Goal: Information Seeking & Learning: Learn about a topic

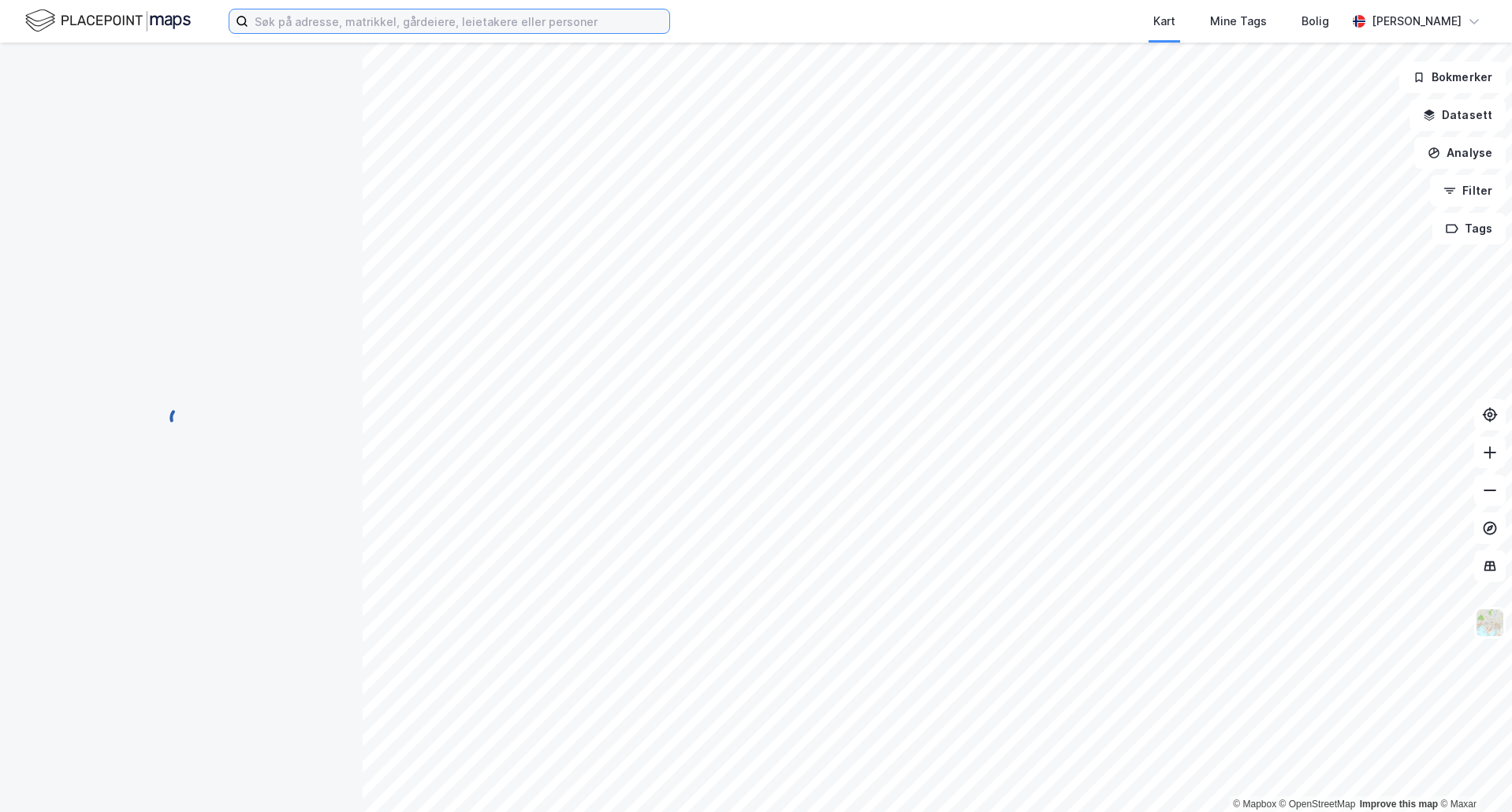
click at [321, 14] on input at bounding box center [459, 21] width 421 height 24
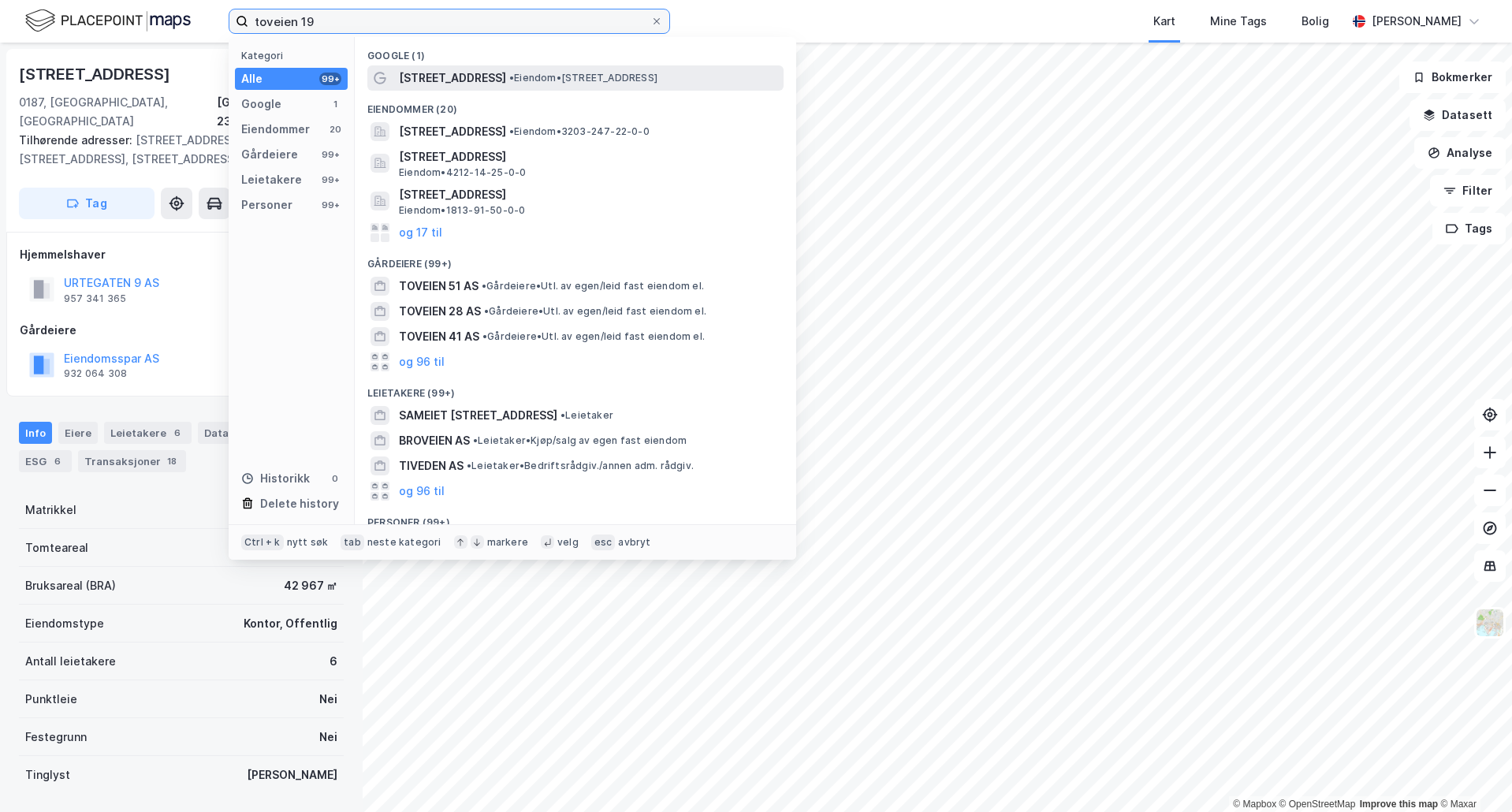
type input "toveien 19"
click at [445, 81] on span "[STREET_ADDRESS]" at bounding box center [452, 78] width 107 height 19
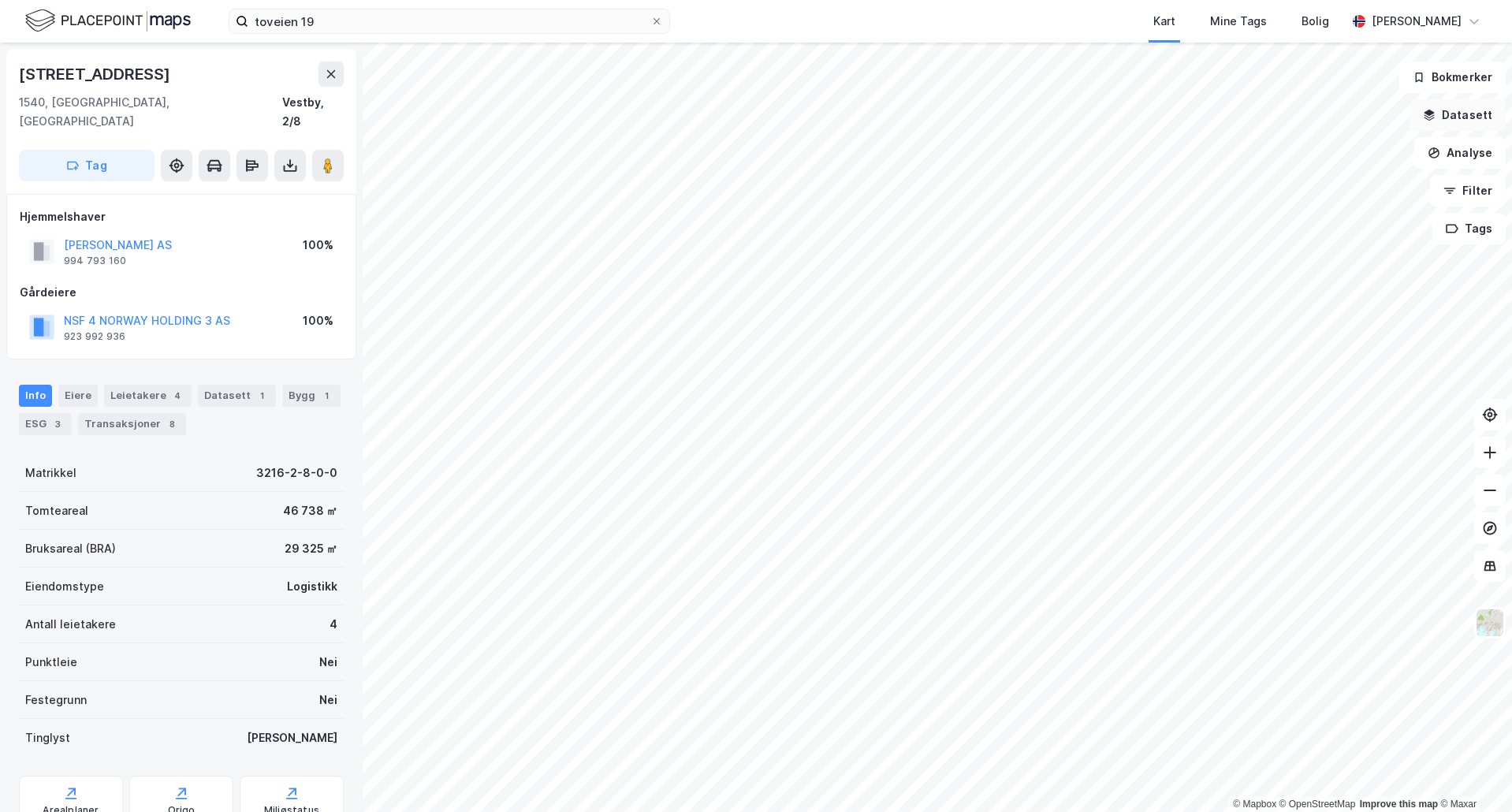
click at [1475, 115] on button "Datasett" at bounding box center [1457, 115] width 96 height 31
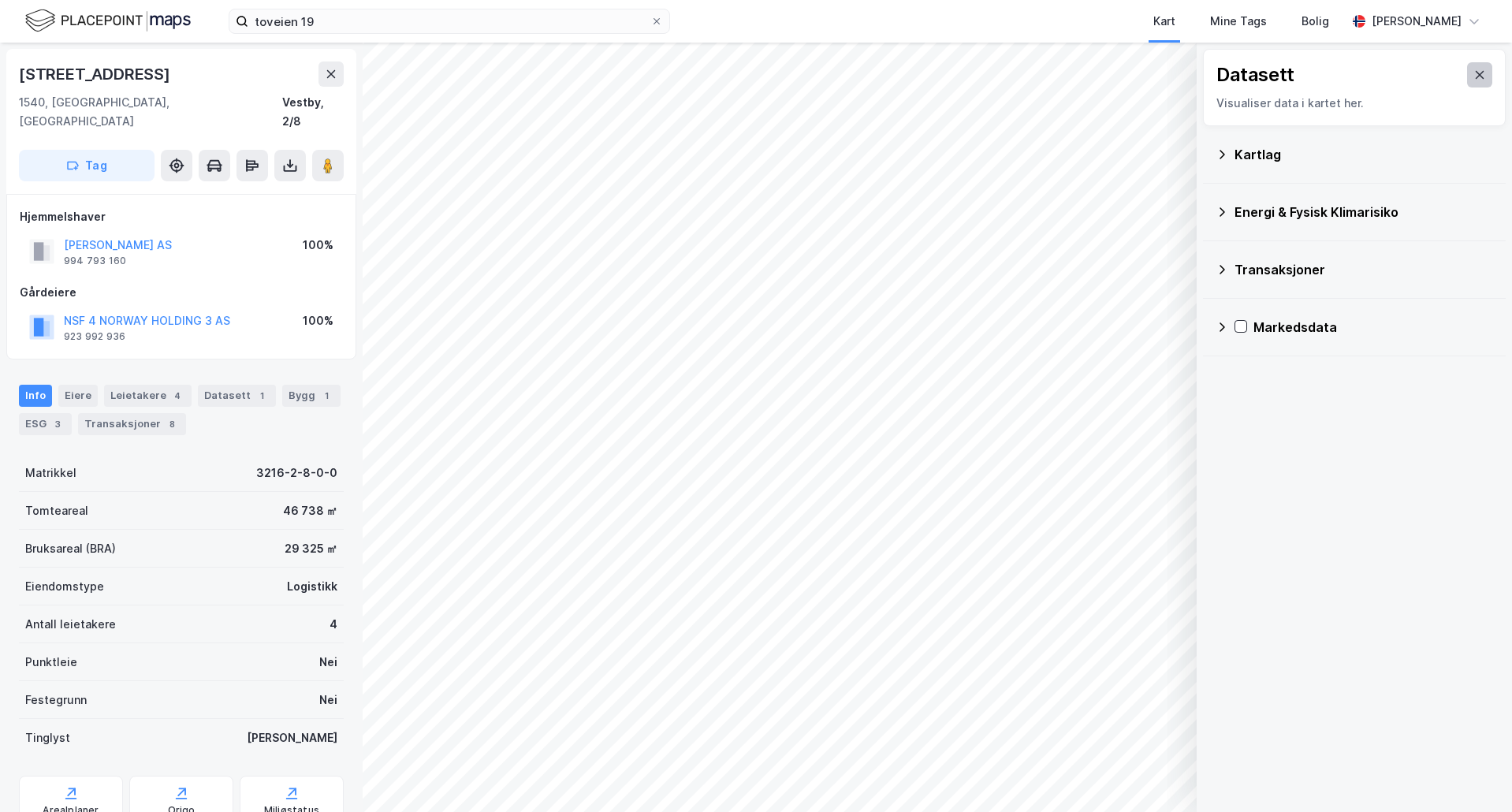
click at [1474, 74] on icon at bounding box center [1480, 74] width 12 height 12
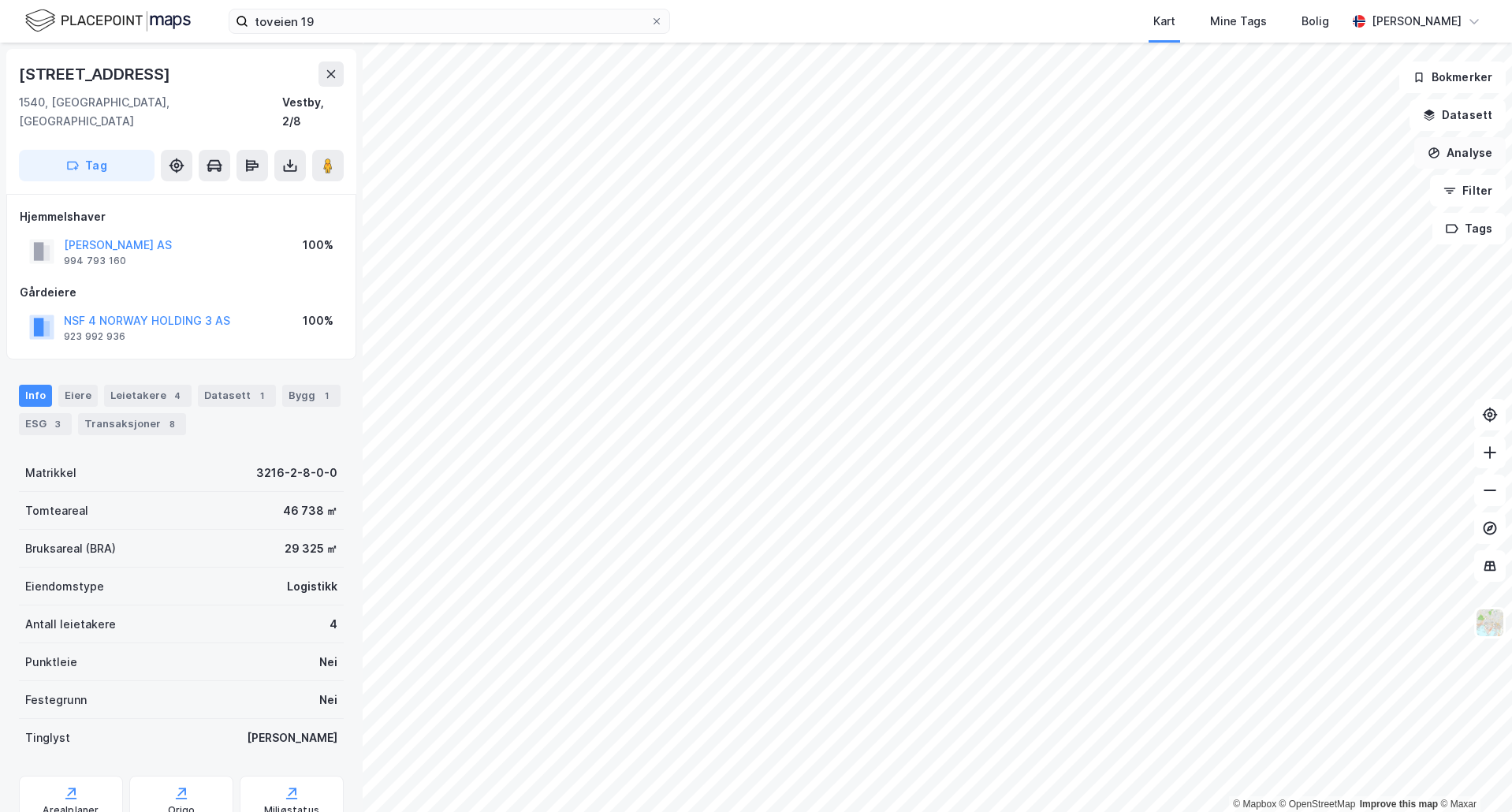
click at [1473, 149] on button "Analyse" at bounding box center [1460, 153] width 91 height 31
click at [1473, 151] on button "Analyse" at bounding box center [1460, 153] width 91 height 31
click at [1473, 185] on button "Filter" at bounding box center [1468, 190] width 76 height 31
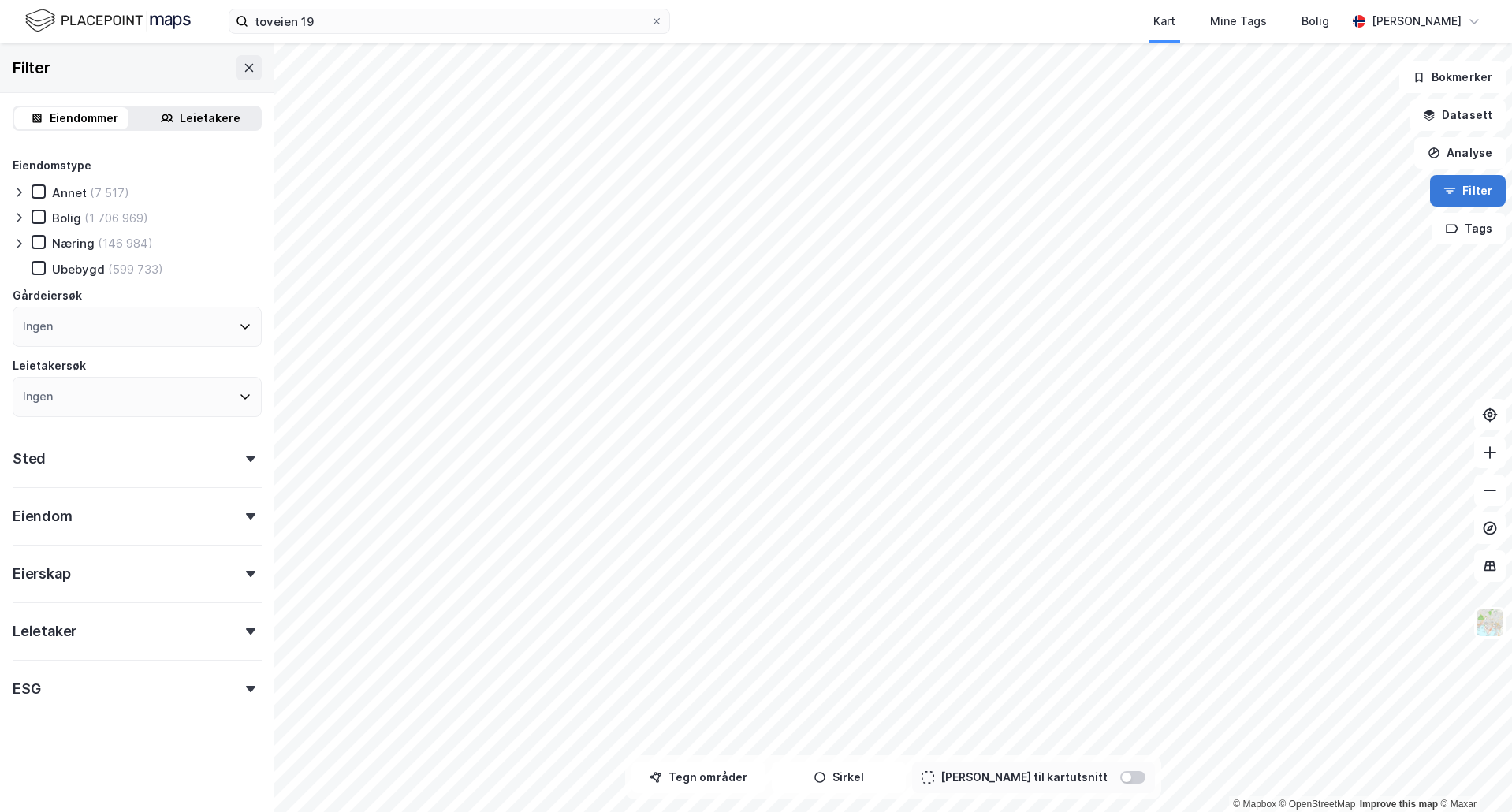
click at [1473, 185] on button "Filter" at bounding box center [1468, 190] width 76 height 31
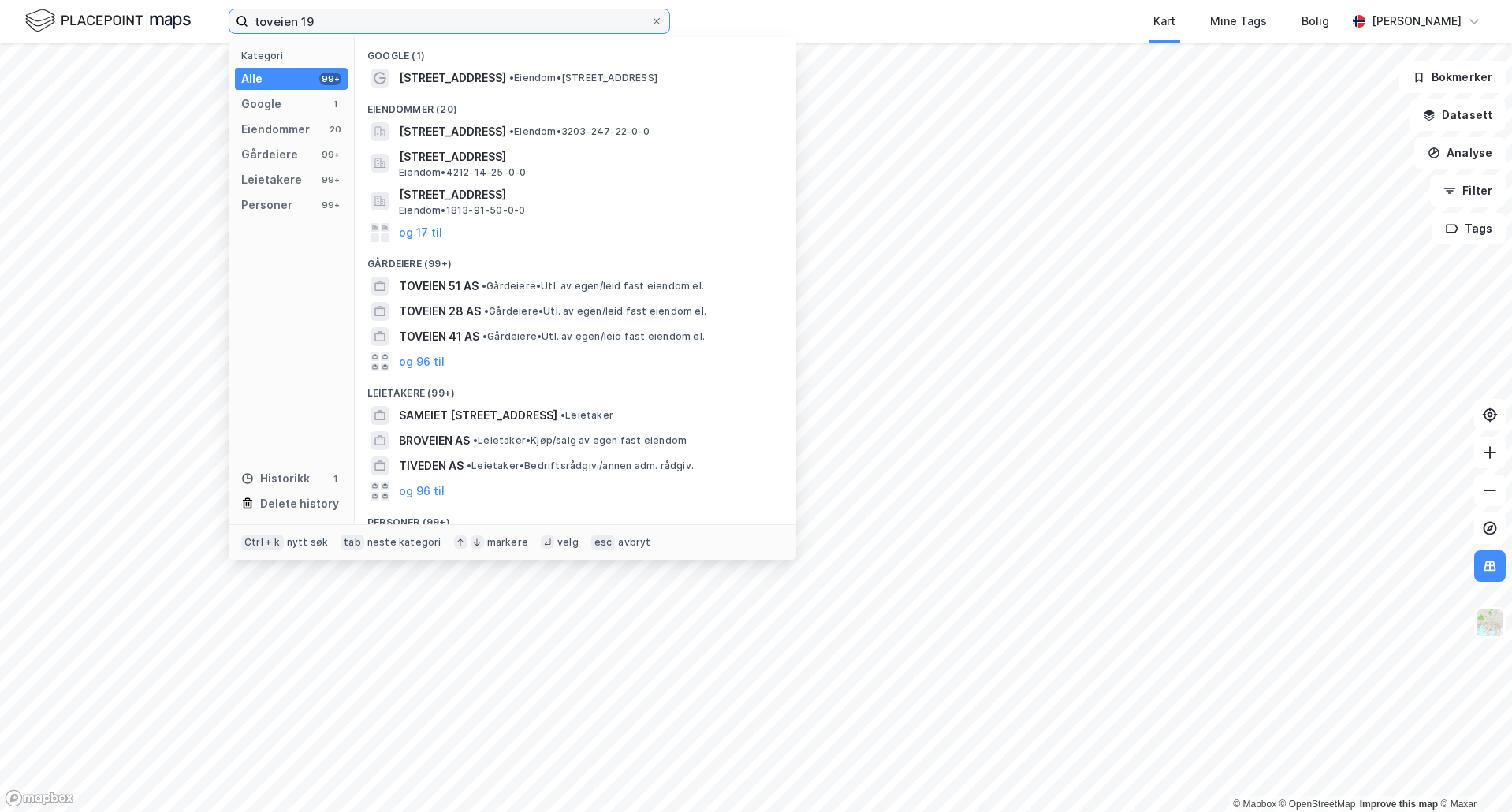
click at [295, 29] on input "toveien 19" at bounding box center [449, 21] width 402 height 24
click at [357, 16] on input "toveien 19" at bounding box center [449, 21] width 402 height 24
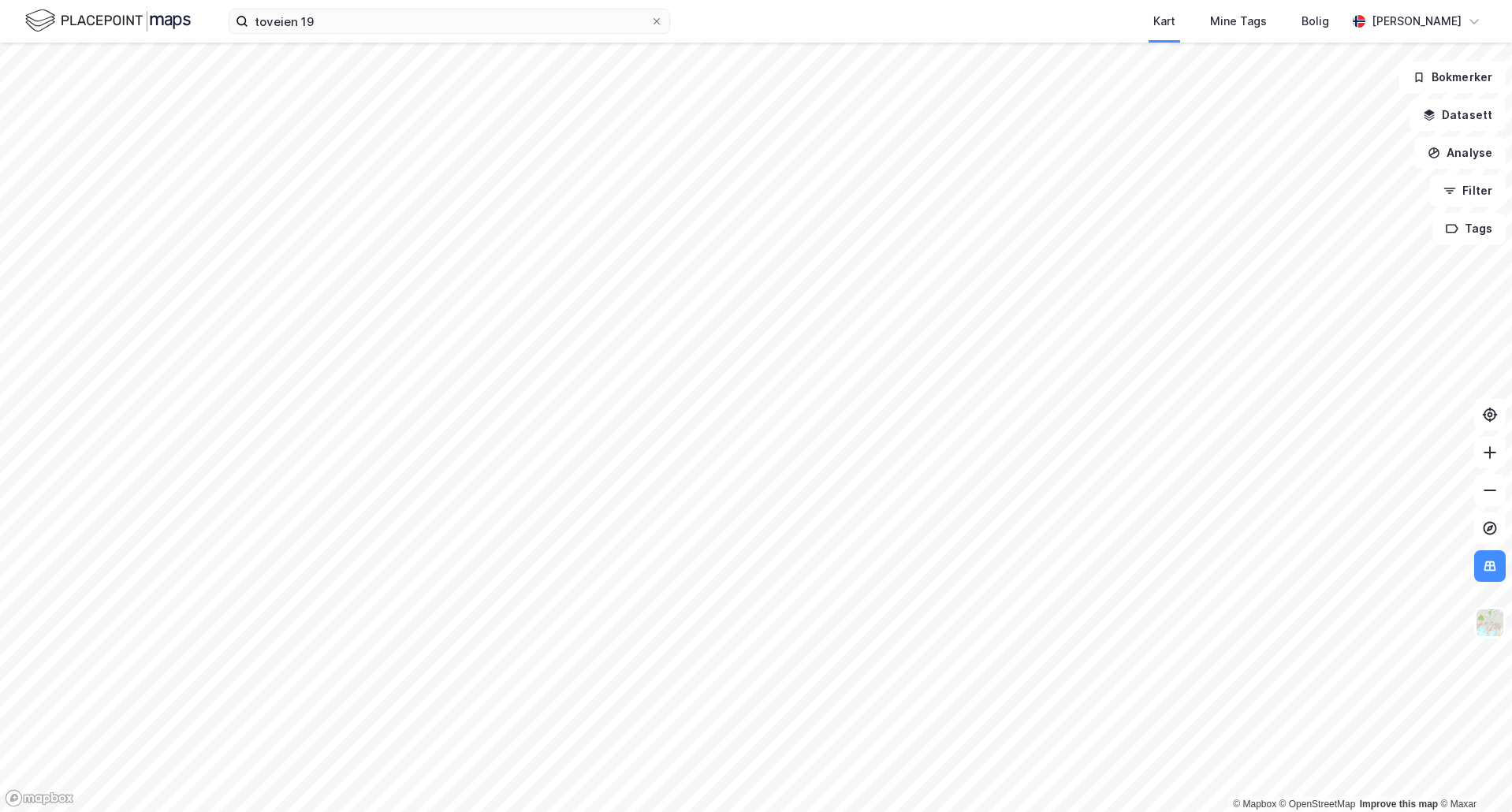
click at [767, 16] on div "Kart Mine Tags Bolig" at bounding box center [1047, 21] width 601 height 43
click at [1468, 107] on button "Datasett" at bounding box center [1457, 115] width 96 height 31
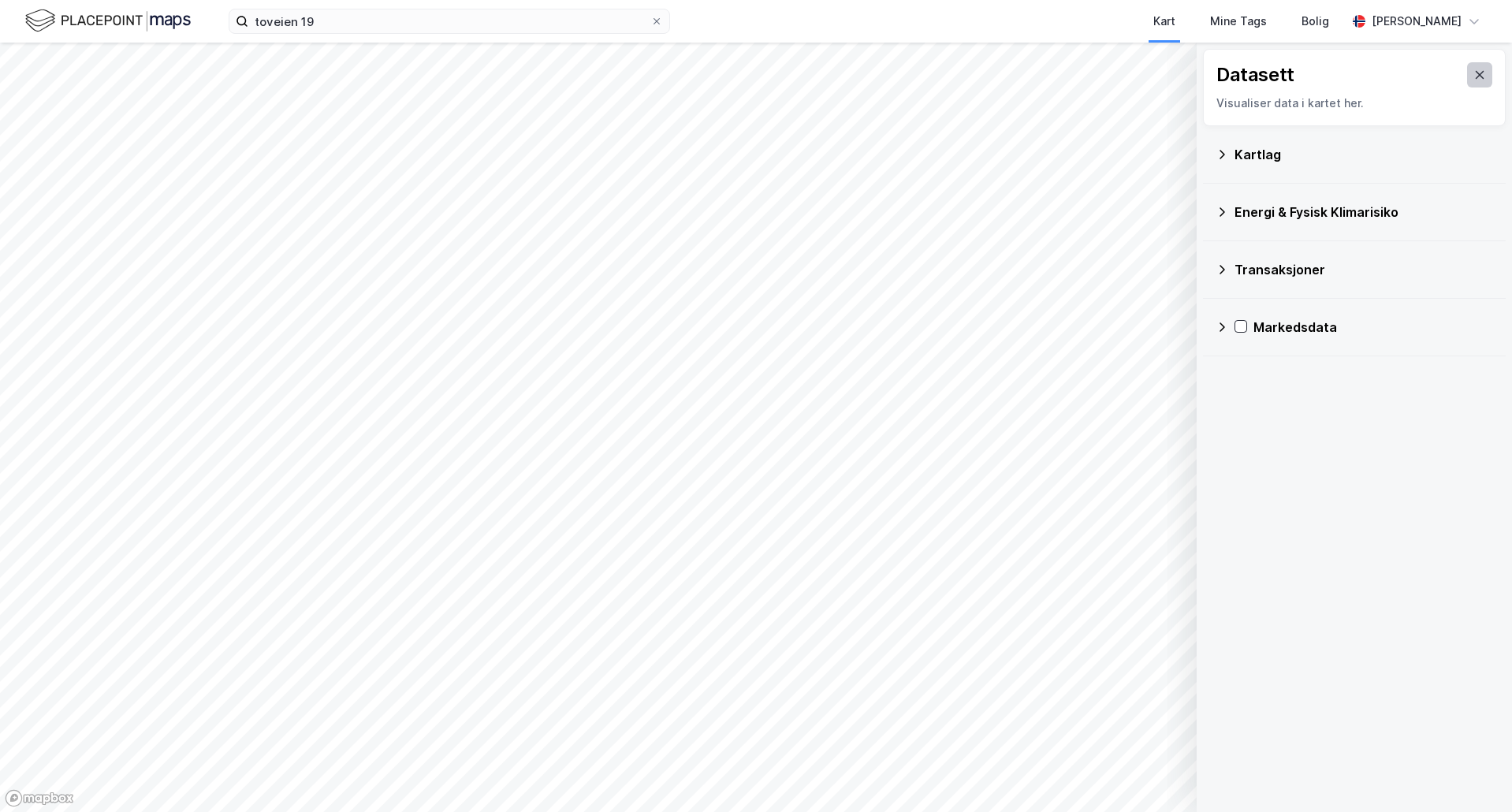
click at [1474, 73] on icon at bounding box center [1480, 74] width 12 height 12
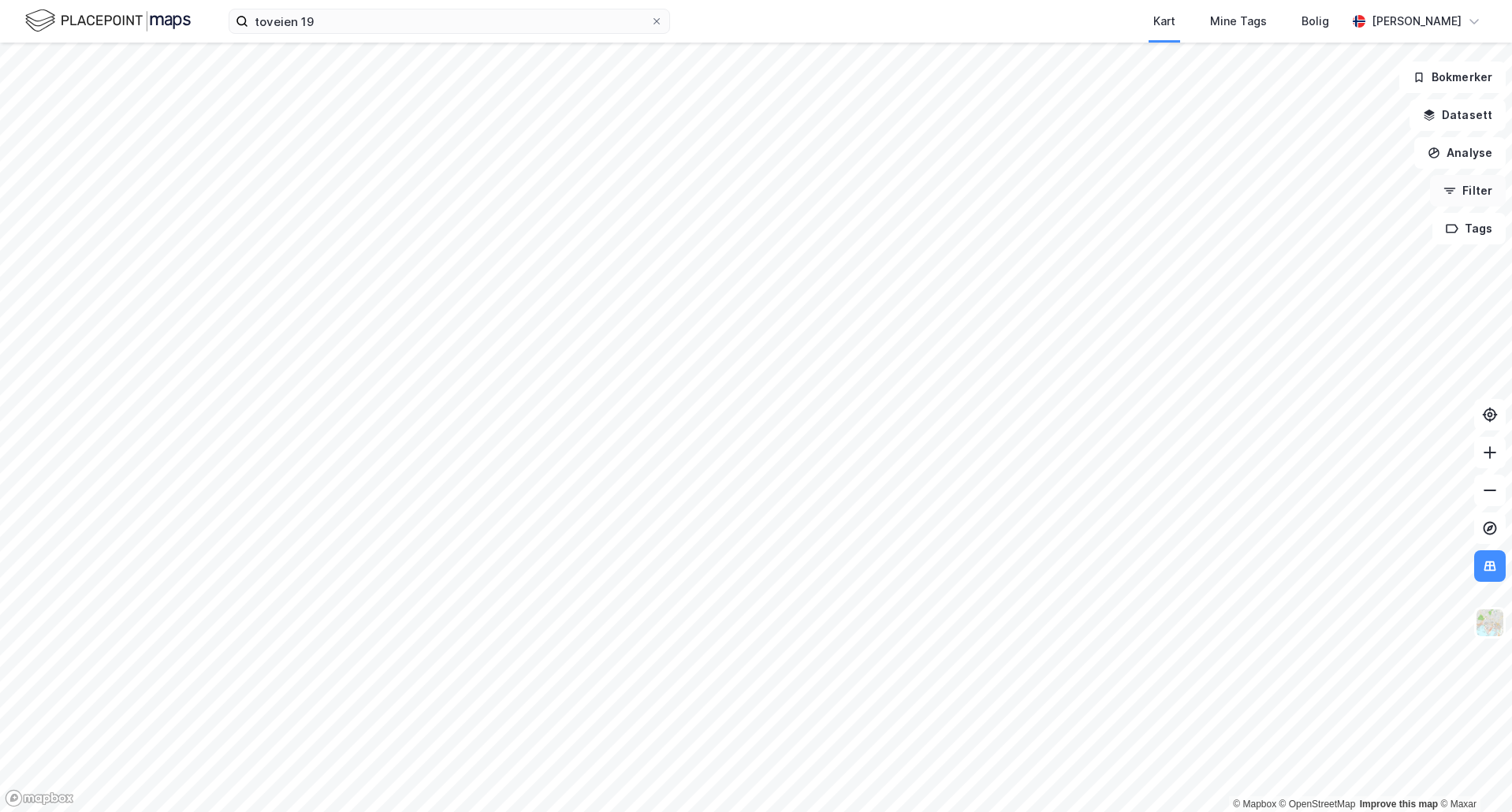
click at [1477, 202] on button "Filter" at bounding box center [1468, 190] width 76 height 31
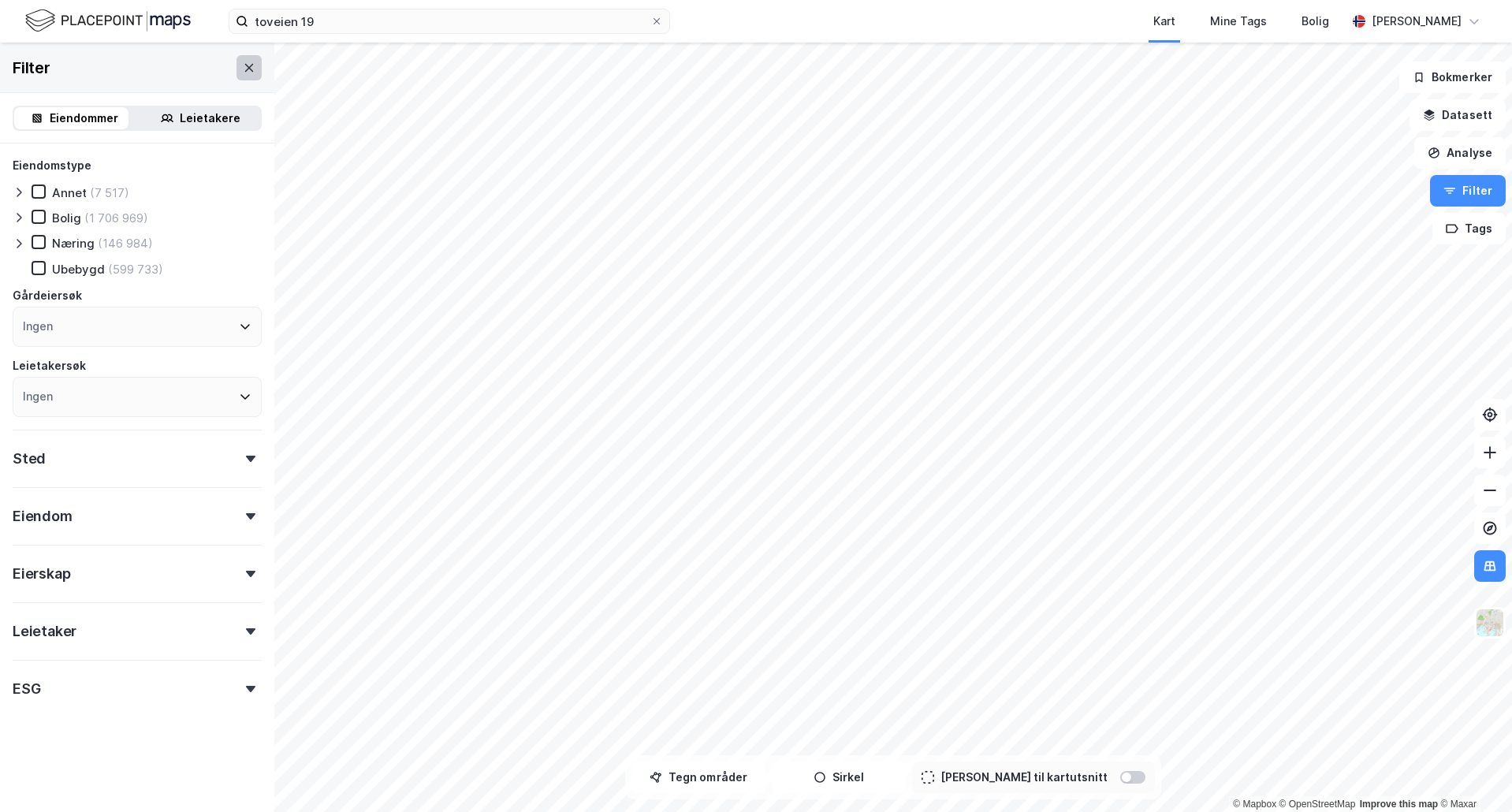
click at [243, 72] on icon at bounding box center [248, 67] width 12 height 12
